Goal: Task Accomplishment & Management: Use online tool/utility

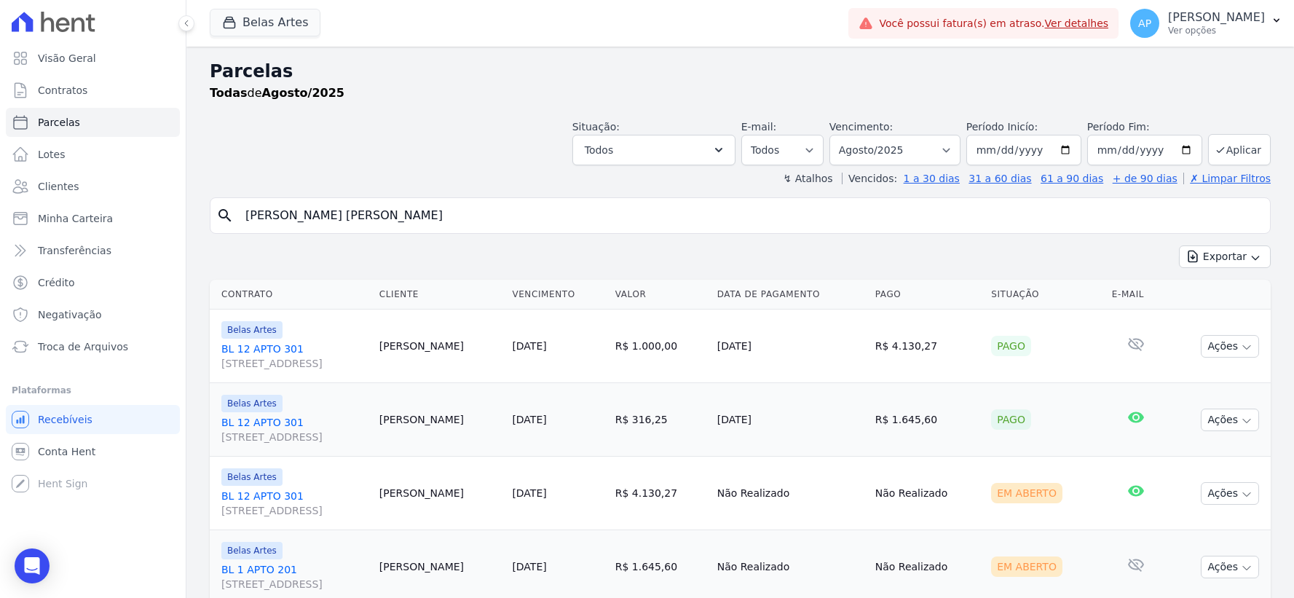
select select
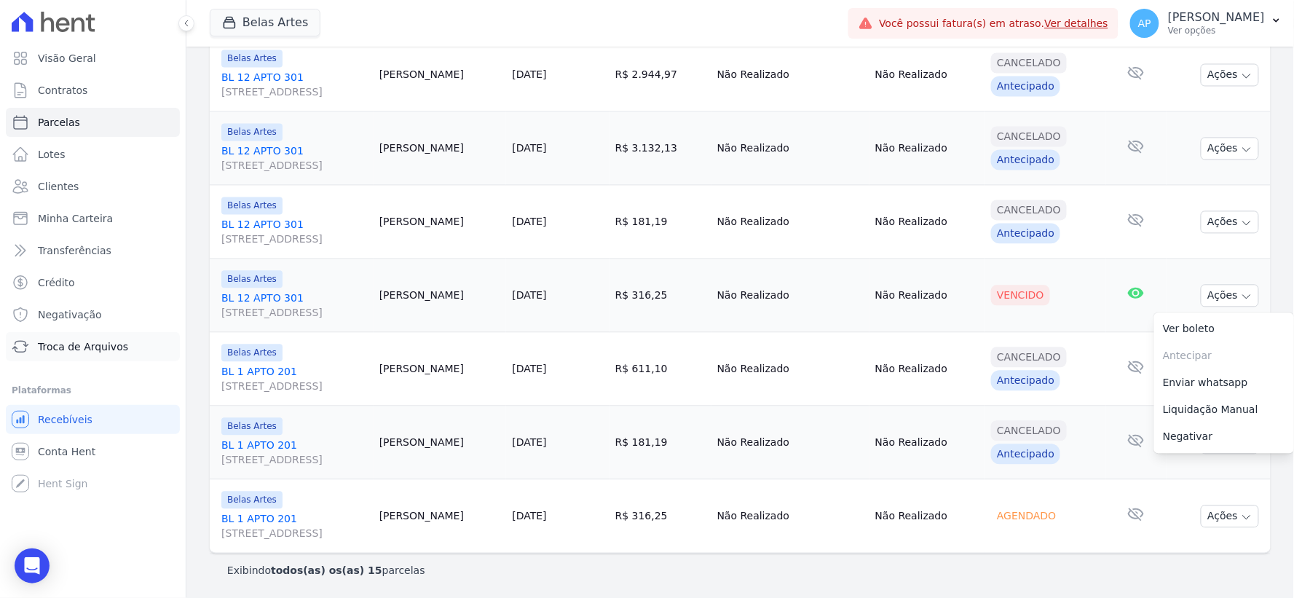
click at [74, 352] on span "Troca de Arquivos" at bounding box center [83, 346] width 90 height 15
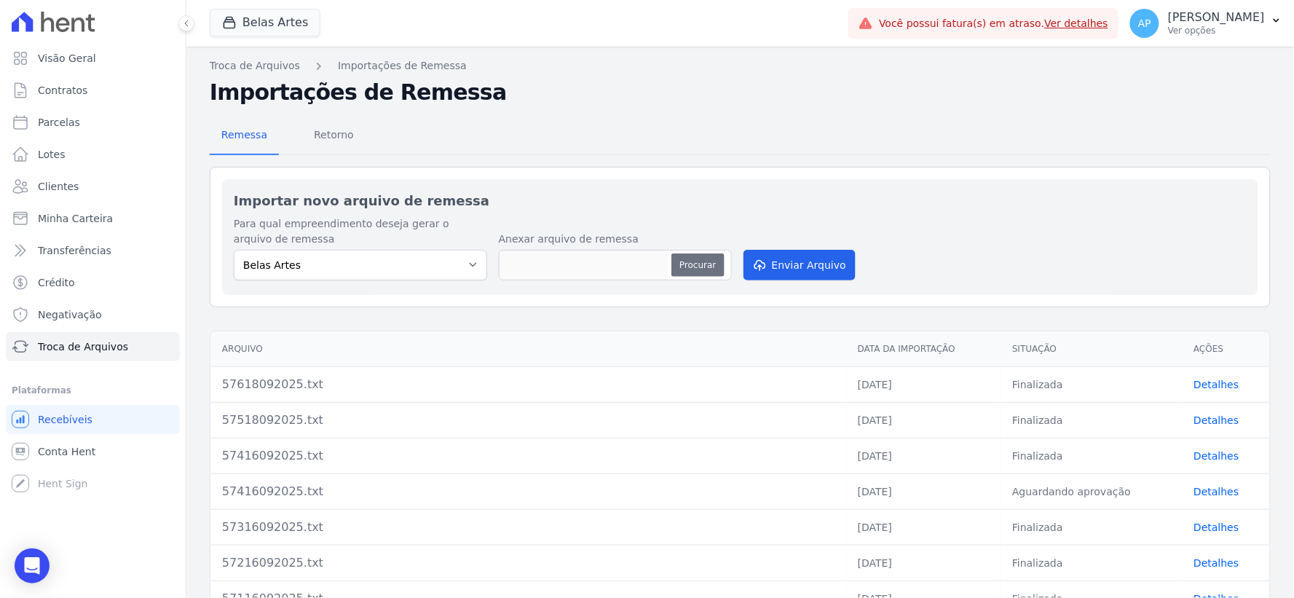
click at [699, 262] on button "Procurar" at bounding box center [697, 264] width 52 height 23
type input "57719092025.txt"
click at [784, 256] on button "Enviar Arquivo" at bounding box center [799, 265] width 112 height 31
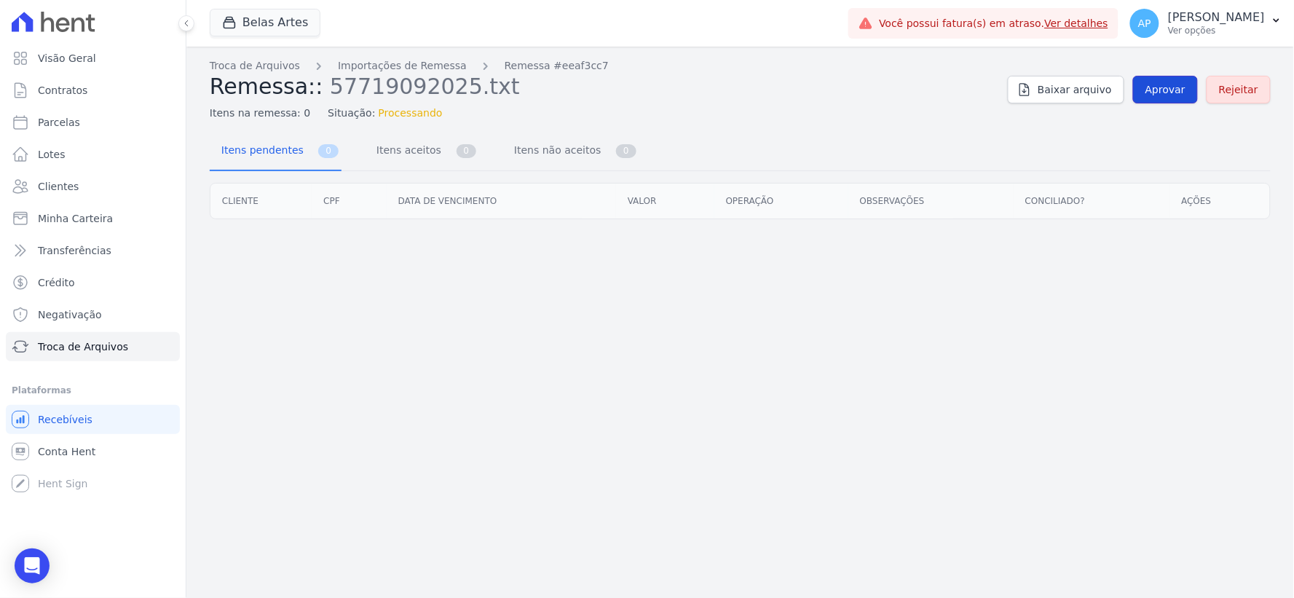
click at [1174, 93] on span "Aprovar" at bounding box center [1165, 89] width 40 height 15
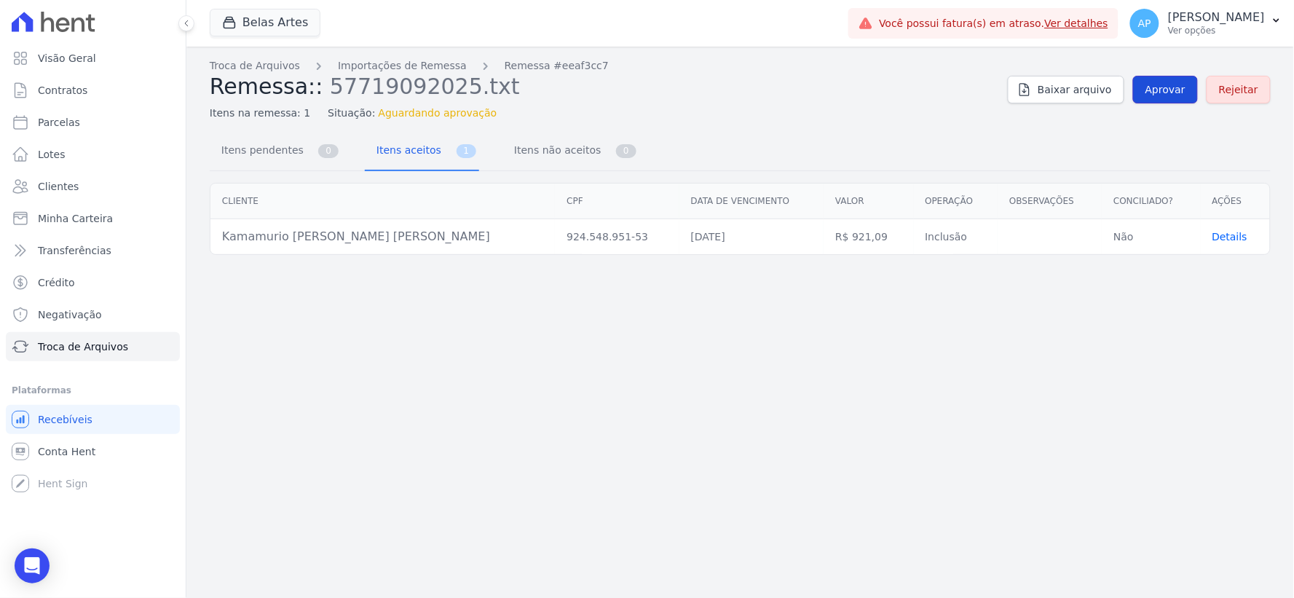
click at [1186, 93] on span "Aprovar" at bounding box center [1165, 89] width 40 height 15
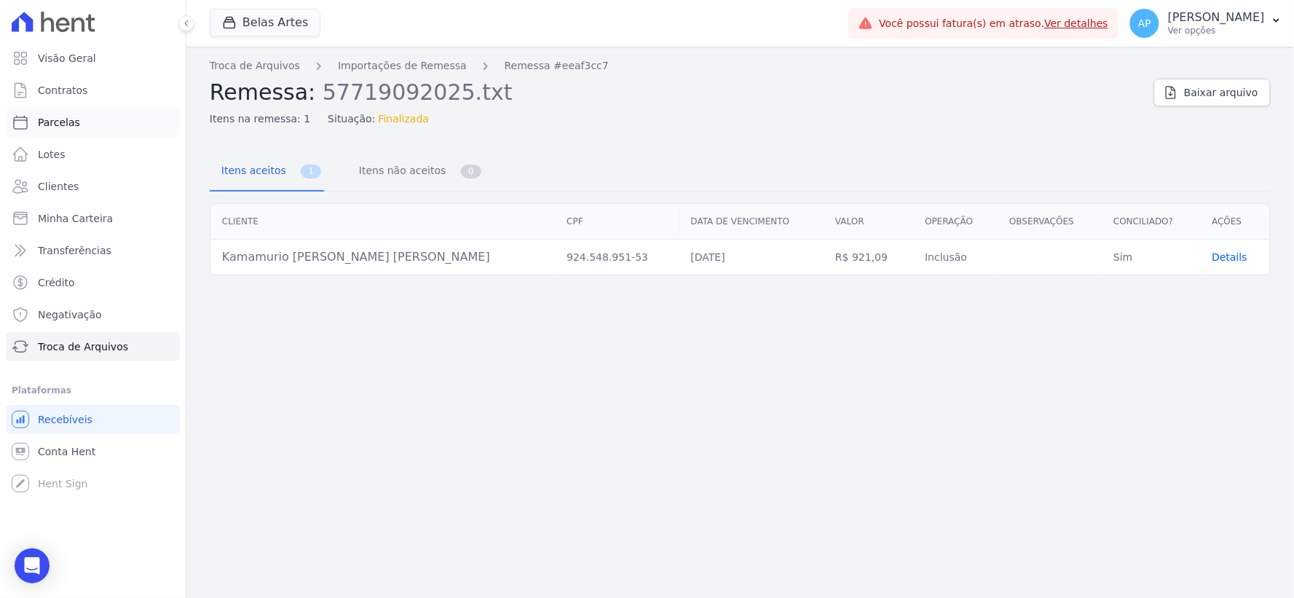
click at [66, 127] on span "Parcelas" at bounding box center [59, 122] width 42 height 15
select select
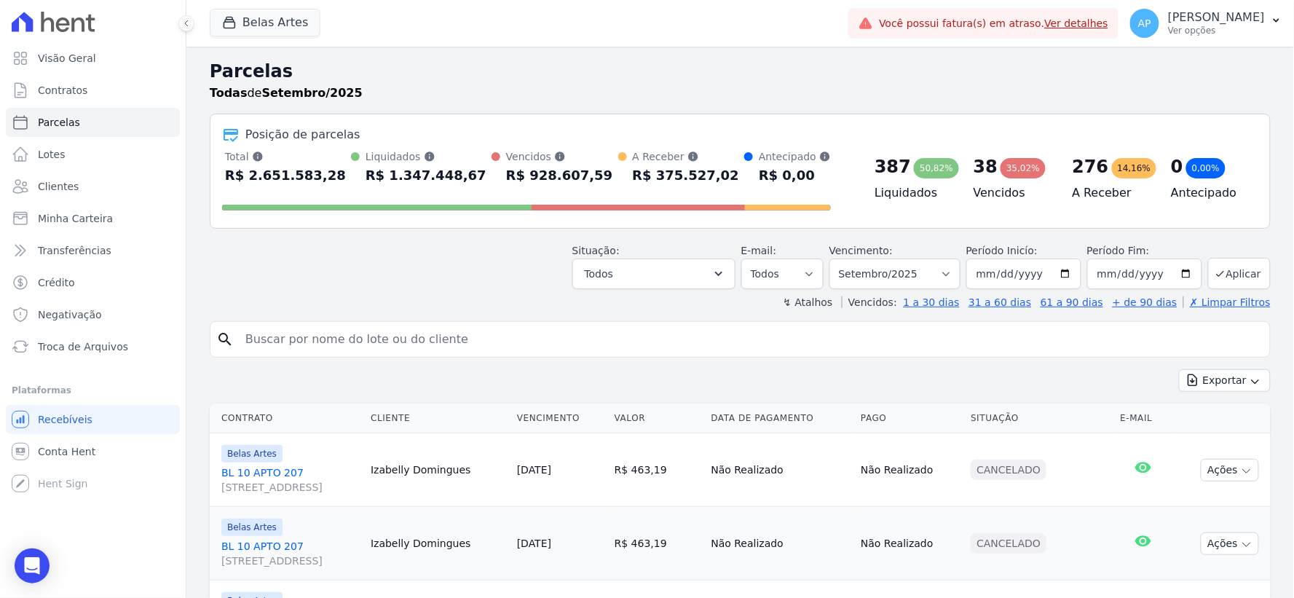
click at [668, 351] on input "search" at bounding box center [750, 339] width 1027 height 29
paste input "Kamamurio [PERSON_NAME] [PERSON_NAME]"
type input "Kamamurio [PERSON_NAME] [PERSON_NAME]"
select select
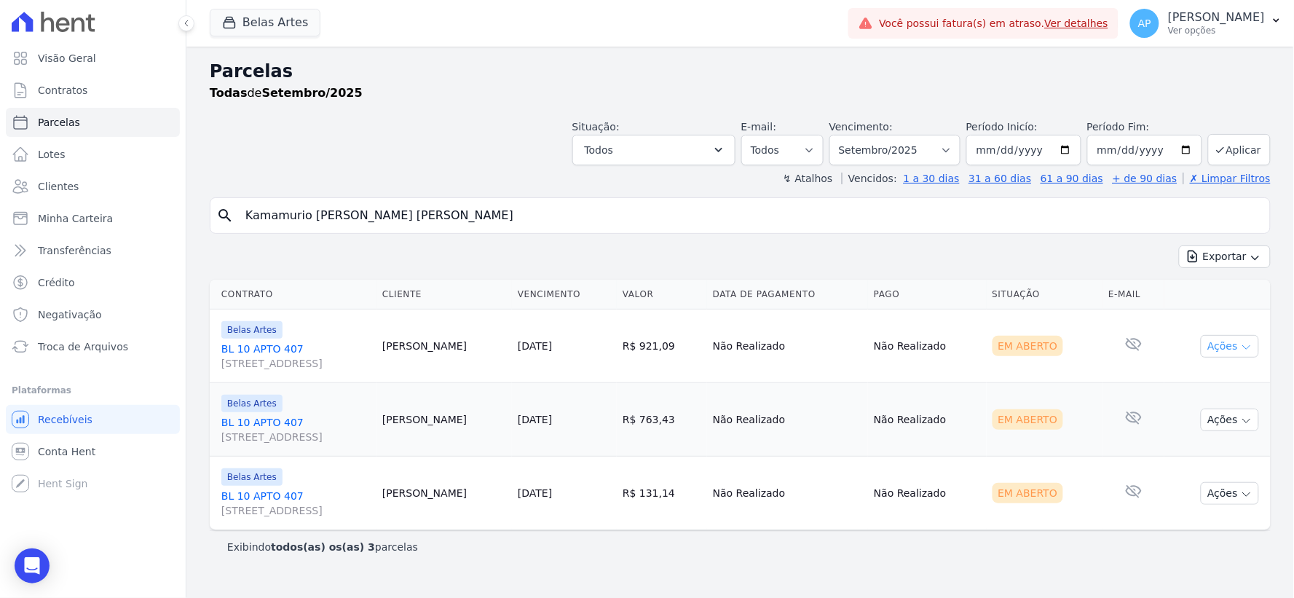
click at [1239, 347] on button "Ações" at bounding box center [1230, 346] width 58 height 23
click at [1168, 383] on link "Ver boleto" at bounding box center [1224, 379] width 140 height 27
